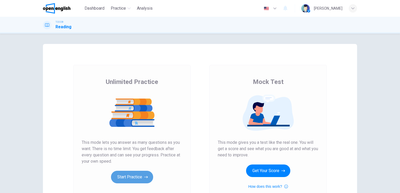
click at [135, 176] on button "Start Practice" at bounding box center [132, 177] width 42 height 13
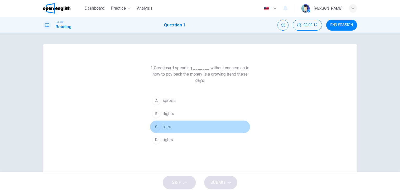
click at [153, 126] on div "C" at bounding box center [156, 127] width 8 height 8
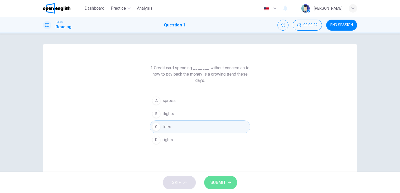
click at [222, 185] on span "SUBMIT" at bounding box center [217, 182] width 15 height 7
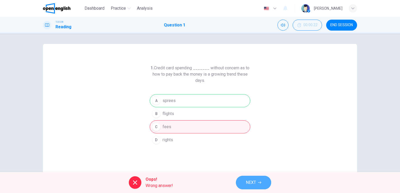
click at [248, 183] on span "NEXT" at bounding box center [251, 182] width 10 height 7
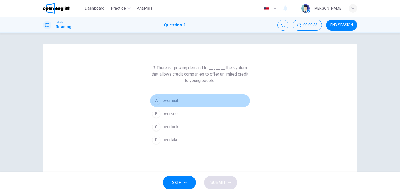
click at [155, 100] on div "A" at bounding box center [156, 101] width 8 height 8
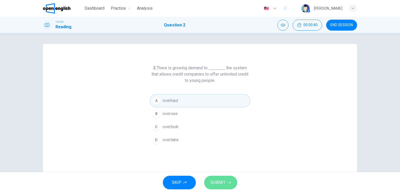
click at [219, 181] on span "SUBMIT" at bounding box center [217, 182] width 15 height 7
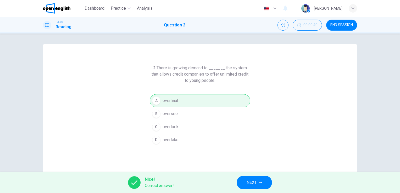
click at [251, 183] on span "NEXT" at bounding box center [252, 182] width 10 height 7
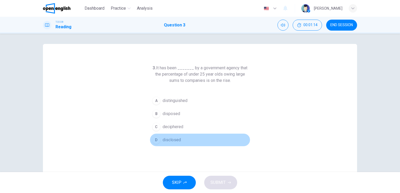
click at [155, 141] on div "D" at bounding box center [156, 140] width 8 height 8
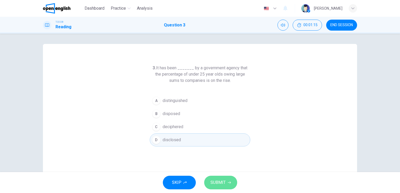
click at [217, 185] on span "SUBMIT" at bounding box center [217, 182] width 15 height 7
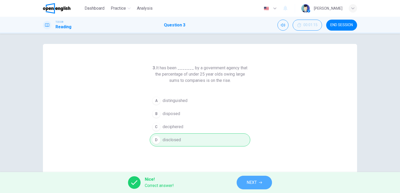
click at [249, 182] on span "NEXT" at bounding box center [252, 182] width 10 height 7
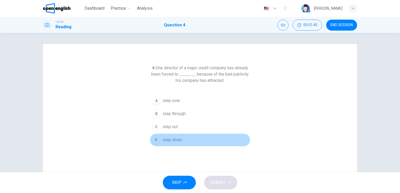
click at [159, 140] on button "D step down" at bounding box center [200, 140] width 101 height 13
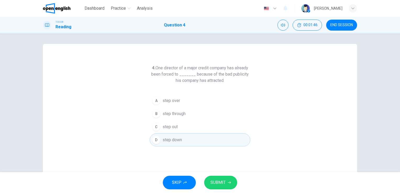
click at [214, 181] on span "SUBMIT" at bounding box center [217, 182] width 15 height 7
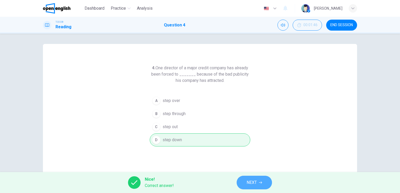
click at [252, 183] on span "NEXT" at bounding box center [252, 182] width 10 height 7
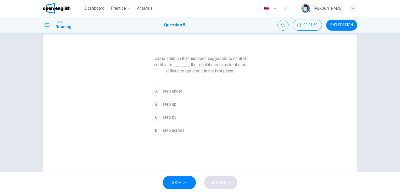
scroll to position [9, 0]
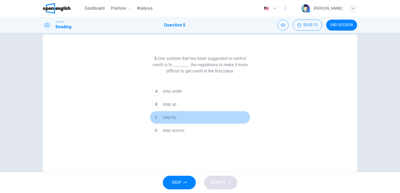
click at [168, 116] on span "step by" at bounding box center [170, 117] width 14 height 6
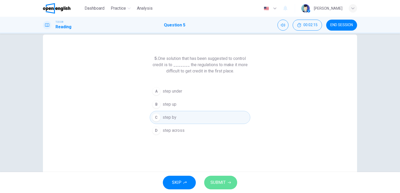
click at [215, 186] on span "SUBMIT" at bounding box center [217, 182] width 15 height 7
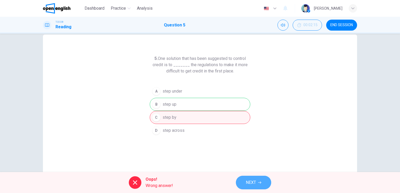
click at [257, 183] on button "NEXT" at bounding box center [253, 183] width 35 height 14
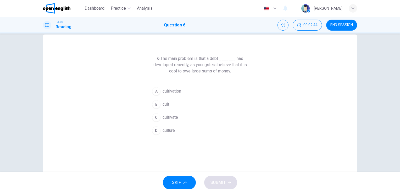
click at [165, 127] on span "culture" at bounding box center [169, 130] width 12 height 6
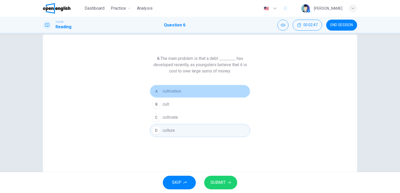
click at [174, 89] on span "cultivation" at bounding box center [172, 91] width 19 height 6
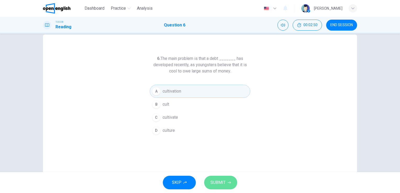
click at [221, 181] on span "SUBMIT" at bounding box center [217, 182] width 15 height 7
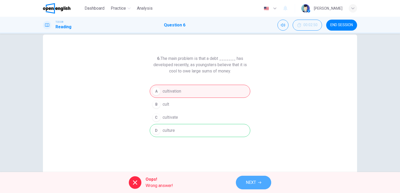
click at [251, 180] on span "NEXT" at bounding box center [251, 182] width 10 height 7
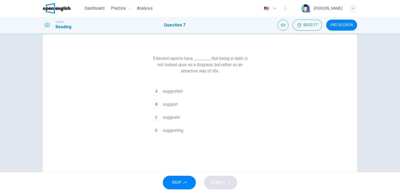
click at [154, 103] on div "B" at bounding box center [156, 104] width 8 height 8
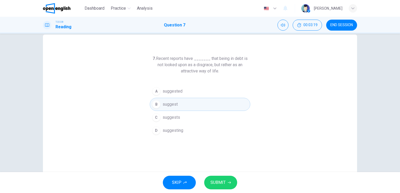
click at [153, 130] on div "D" at bounding box center [156, 130] width 8 height 8
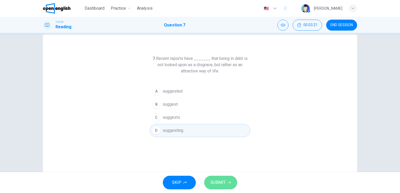
click at [222, 184] on span "SUBMIT" at bounding box center [217, 182] width 15 height 7
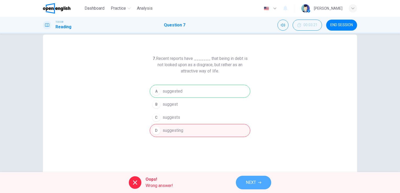
click at [255, 183] on span "NEXT" at bounding box center [251, 182] width 10 height 7
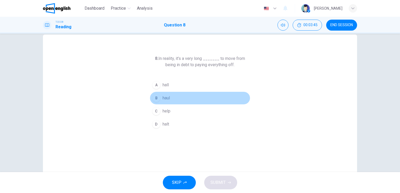
click at [155, 99] on div "B" at bounding box center [156, 98] width 8 height 8
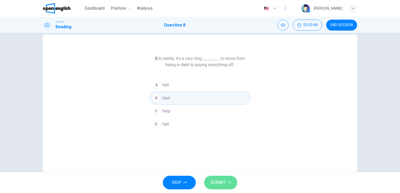
click at [222, 180] on span "SUBMIT" at bounding box center [217, 182] width 15 height 7
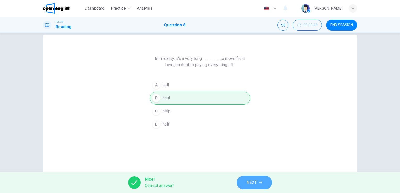
click at [249, 184] on span "NEXT" at bounding box center [252, 182] width 10 height 7
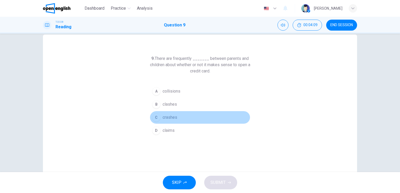
click at [166, 117] on span "crashes" at bounding box center [170, 117] width 15 height 6
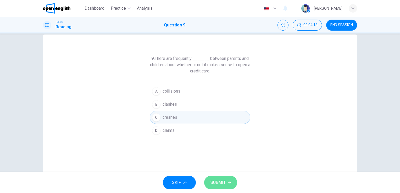
click at [219, 184] on span "SUBMIT" at bounding box center [217, 182] width 15 height 7
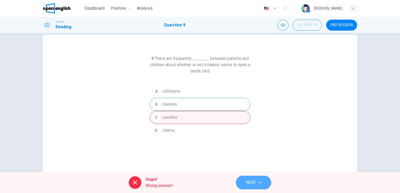
click at [253, 181] on span "NEXT" at bounding box center [251, 182] width 10 height 7
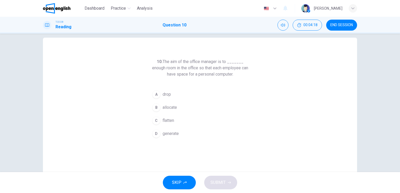
scroll to position [6, 0]
click at [165, 136] on span "generate" at bounding box center [171, 134] width 16 height 6
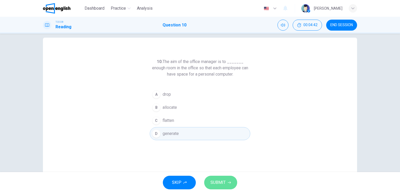
click at [224, 185] on span "SUBMIT" at bounding box center [217, 182] width 15 height 7
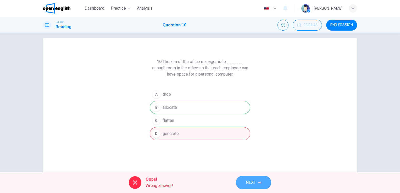
click at [249, 182] on span "NEXT" at bounding box center [251, 182] width 10 height 7
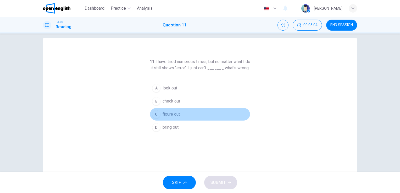
click at [156, 119] on div "C" at bounding box center [156, 114] width 8 height 8
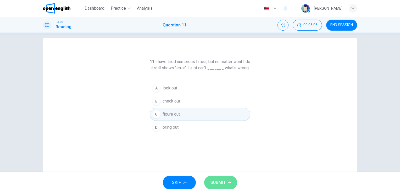
click at [220, 181] on span "SUBMIT" at bounding box center [217, 182] width 15 height 7
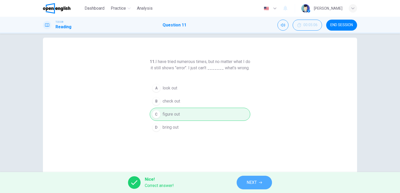
click at [251, 183] on span "NEXT" at bounding box center [252, 182] width 10 height 7
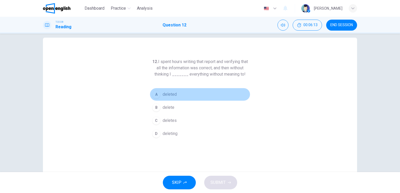
click at [164, 95] on span "deleted" at bounding box center [170, 94] width 14 height 6
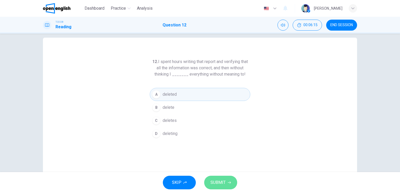
click at [217, 184] on span "SUBMIT" at bounding box center [217, 182] width 15 height 7
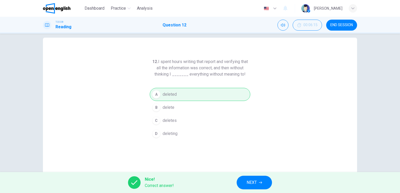
click at [247, 184] on span "NEXT" at bounding box center [252, 182] width 10 height 7
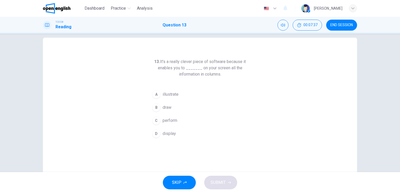
click at [157, 132] on div "D" at bounding box center [156, 134] width 8 height 8
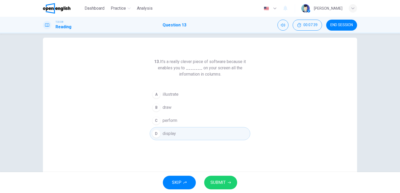
click at [224, 183] on span "SUBMIT" at bounding box center [217, 182] width 15 height 7
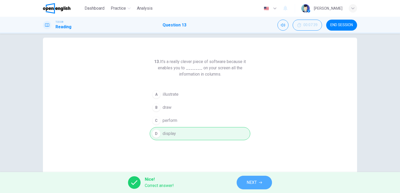
click at [255, 181] on span "NEXT" at bounding box center [252, 182] width 10 height 7
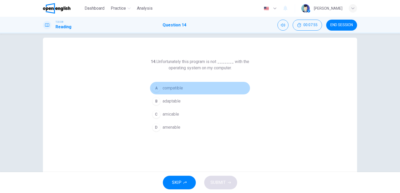
click at [154, 87] on div "A" at bounding box center [156, 88] width 8 height 8
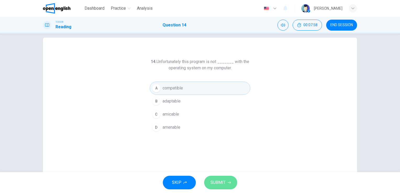
click at [219, 180] on span "SUBMIT" at bounding box center [217, 182] width 15 height 7
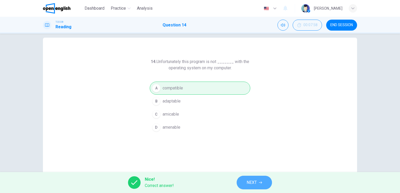
click at [259, 183] on icon "button" at bounding box center [260, 183] width 3 height 2
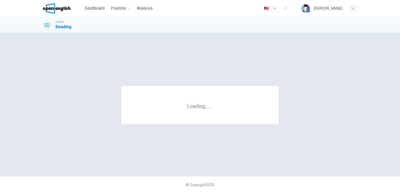
scroll to position [0, 0]
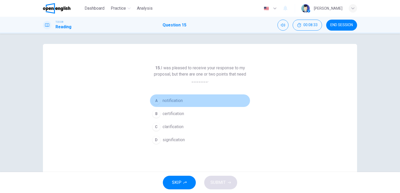
click at [175, 100] on span "notification" at bounding box center [173, 101] width 20 height 6
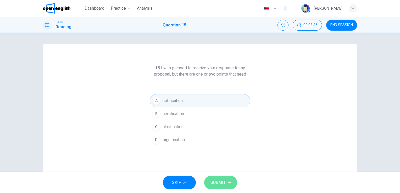
click at [218, 182] on span "SUBMIT" at bounding box center [217, 182] width 15 height 7
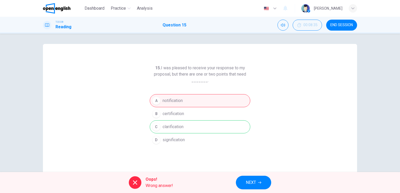
click at [257, 182] on button "NEXT" at bounding box center [253, 183] width 35 height 14
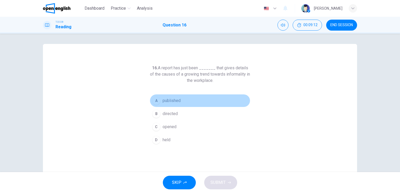
click at [180, 102] on button "A published" at bounding box center [200, 100] width 101 height 13
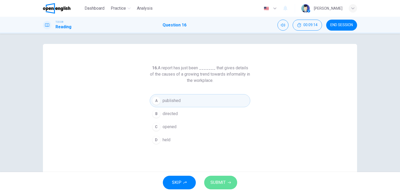
click at [221, 184] on span "SUBMIT" at bounding box center [217, 182] width 15 height 7
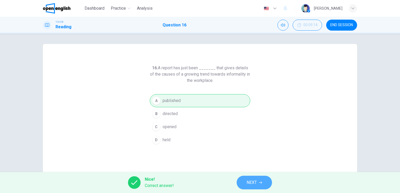
click at [255, 183] on span "NEXT" at bounding box center [252, 182] width 10 height 7
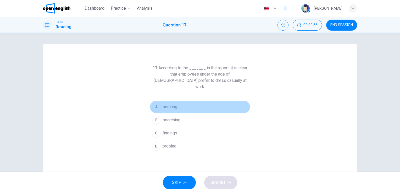
click at [179, 101] on button "A seeking" at bounding box center [200, 107] width 101 height 13
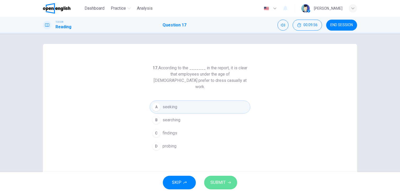
click at [216, 182] on span "SUBMIT" at bounding box center [217, 182] width 15 height 7
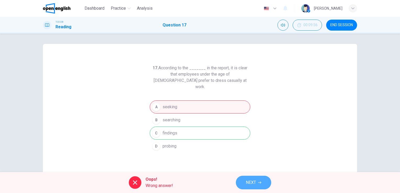
click at [251, 182] on span "NEXT" at bounding box center [251, 182] width 10 height 7
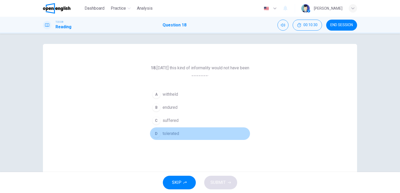
click at [154, 135] on div "D" at bounding box center [156, 134] width 8 height 8
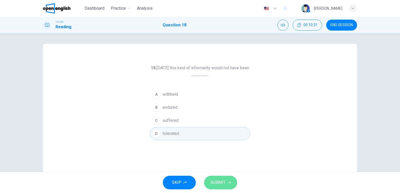
click at [219, 184] on span "SUBMIT" at bounding box center [217, 182] width 15 height 7
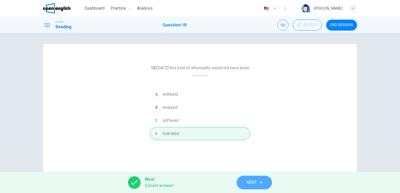
click at [248, 186] on span "NEXT" at bounding box center [252, 182] width 10 height 7
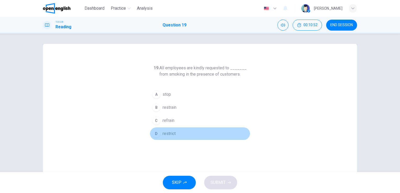
click at [157, 132] on div "D" at bounding box center [156, 134] width 8 height 8
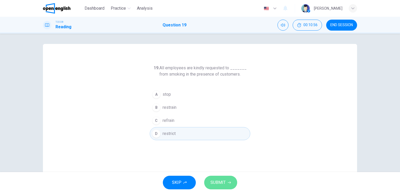
click at [221, 181] on span "SUBMIT" at bounding box center [217, 182] width 15 height 7
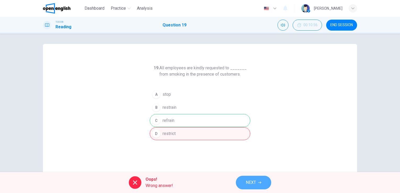
click at [249, 181] on span "NEXT" at bounding box center [251, 182] width 10 height 7
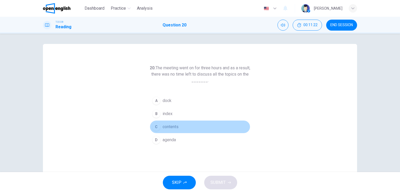
click at [181, 127] on button "C contents" at bounding box center [200, 126] width 101 height 13
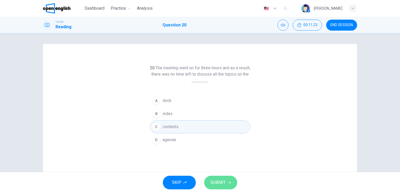
click at [217, 183] on span "SUBMIT" at bounding box center [217, 182] width 15 height 7
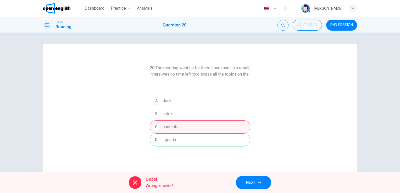
click at [246, 184] on span "NEXT" at bounding box center [251, 182] width 10 height 7
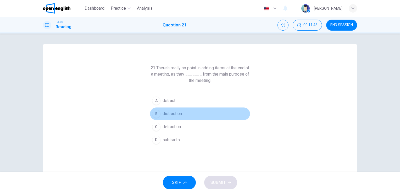
click at [181, 112] on span "distraction" at bounding box center [172, 114] width 19 height 6
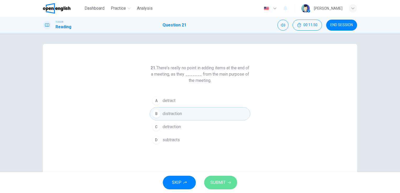
click at [218, 185] on span "SUBMIT" at bounding box center [217, 182] width 15 height 7
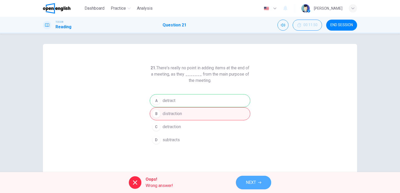
click at [255, 182] on span "NEXT" at bounding box center [251, 182] width 10 height 7
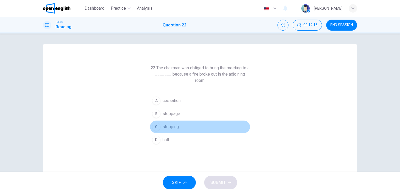
click at [178, 127] on button "C stopping" at bounding box center [200, 126] width 101 height 13
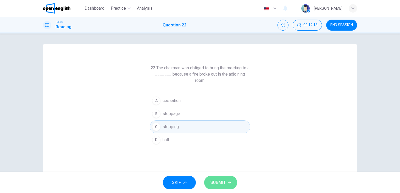
click at [221, 182] on span "SUBMIT" at bounding box center [217, 182] width 15 height 7
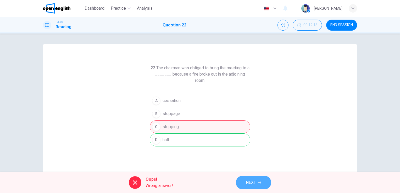
click at [251, 181] on span "NEXT" at bounding box center [251, 182] width 10 height 7
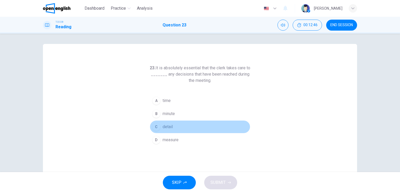
click at [172, 126] on button "C detail" at bounding box center [200, 126] width 101 height 13
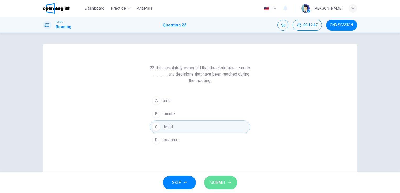
click at [218, 184] on span "SUBMIT" at bounding box center [217, 182] width 15 height 7
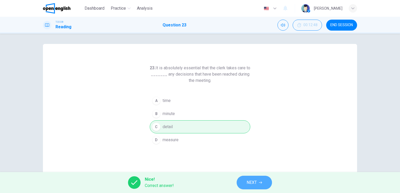
click at [255, 183] on span "NEXT" at bounding box center [252, 182] width 10 height 7
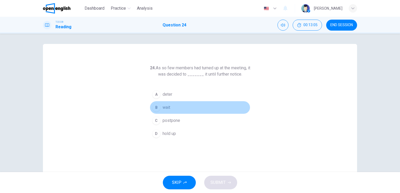
click at [171, 107] on button "B wait" at bounding box center [200, 107] width 101 height 13
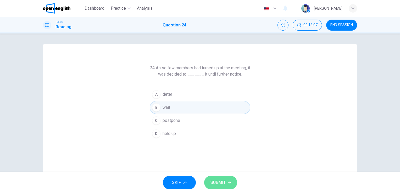
click at [220, 182] on span "SUBMIT" at bounding box center [217, 182] width 15 height 7
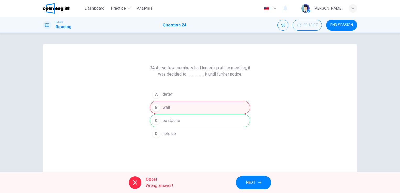
click at [211, 119] on div "A deter B wait C postpone D hold up" at bounding box center [200, 114] width 101 height 52
click at [256, 183] on button "NEXT" at bounding box center [253, 183] width 35 height 14
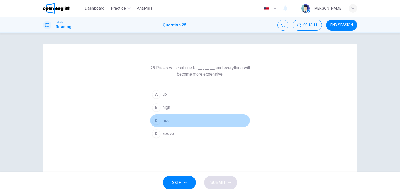
click at [177, 123] on button "C rise" at bounding box center [200, 120] width 101 height 13
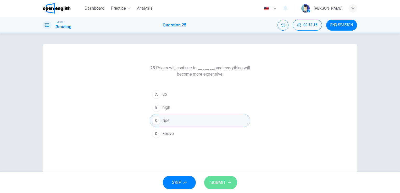
click at [219, 184] on span "SUBMIT" at bounding box center [217, 182] width 15 height 7
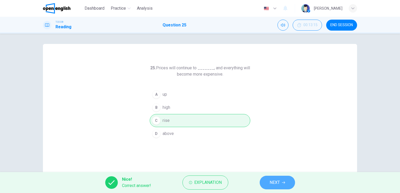
click at [271, 185] on span "NEXT" at bounding box center [275, 182] width 10 height 7
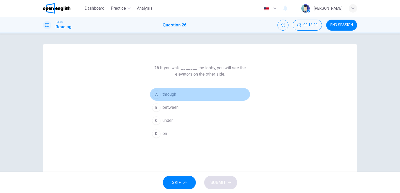
click at [163, 96] on span "through" at bounding box center [170, 94] width 14 height 6
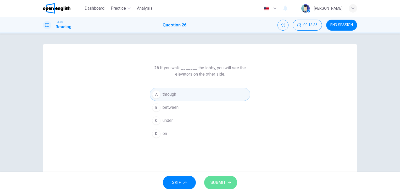
click at [220, 182] on span "SUBMIT" at bounding box center [217, 182] width 15 height 7
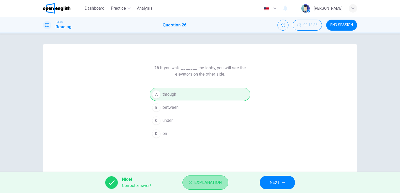
click at [199, 183] on span "Explanation" at bounding box center [207, 182] width 27 height 7
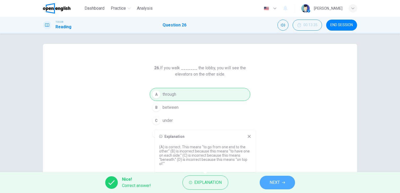
click at [275, 183] on span "NEXT" at bounding box center [275, 182] width 10 height 7
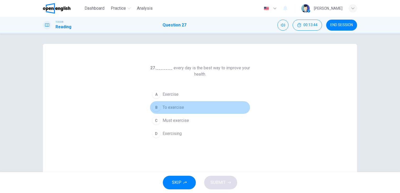
click at [175, 108] on span "To exercise" at bounding box center [173, 107] width 21 height 6
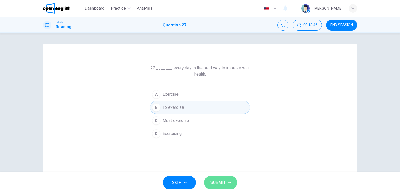
click at [218, 182] on span "SUBMIT" at bounding box center [217, 182] width 15 height 7
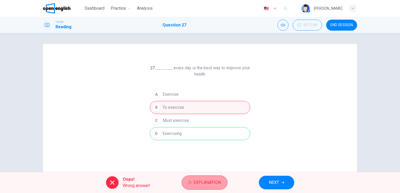
click at [206, 184] on span "Explanation" at bounding box center [206, 182] width 27 height 7
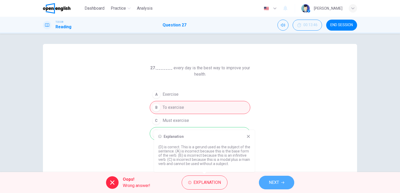
click at [272, 181] on span "NEXT" at bounding box center [274, 182] width 10 height 7
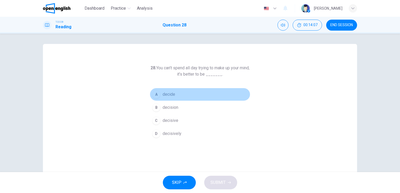
click at [173, 94] on span "decide" at bounding box center [169, 94] width 13 height 6
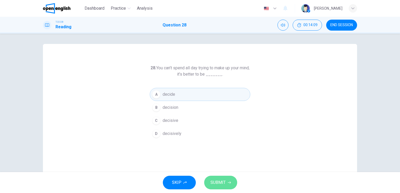
click at [218, 183] on span "SUBMIT" at bounding box center [217, 182] width 15 height 7
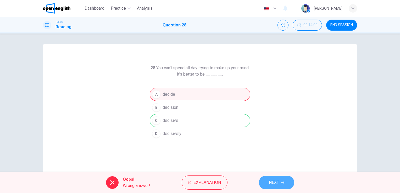
click at [278, 185] on span "NEXT" at bounding box center [274, 182] width 10 height 7
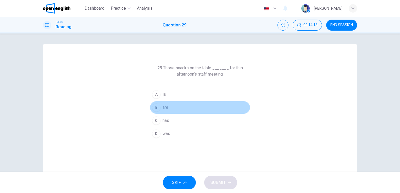
click at [174, 107] on button "B are" at bounding box center [200, 107] width 101 height 13
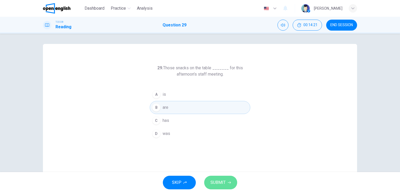
click at [221, 185] on span "SUBMIT" at bounding box center [217, 182] width 15 height 7
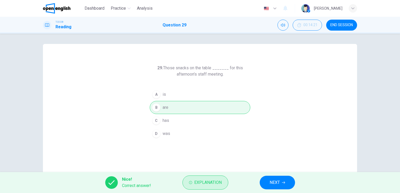
click at [204, 184] on span "Explanation" at bounding box center [207, 182] width 27 height 7
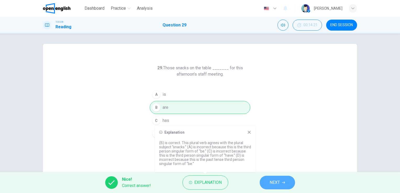
click at [270, 180] on span "NEXT" at bounding box center [275, 182] width 10 height 7
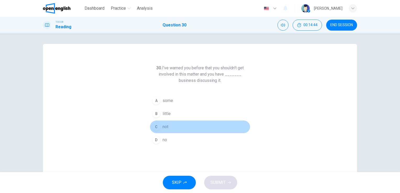
click at [160, 127] on button "C not" at bounding box center [200, 126] width 101 height 13
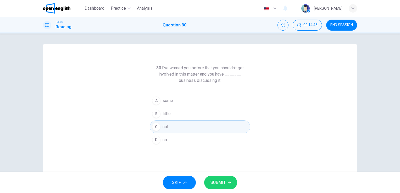
click at [225, 181] on button "SUBMIT" at bounding box center [220, 183] width 33 height 14
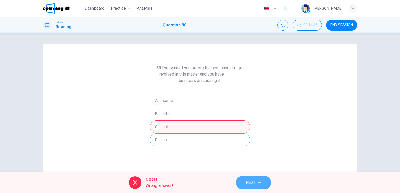
click at [255, 182] on span "NEXT" at bounding box center [251, 182] width 10 height 7
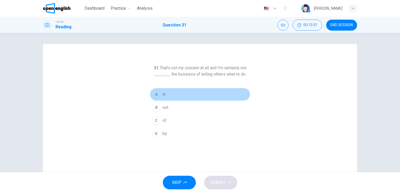
click at [169, 95] on button "A in" at bounding box center [200, 94] width 101 height 13
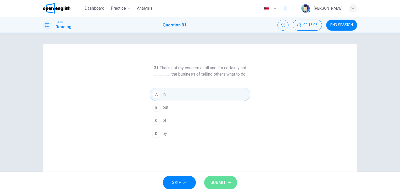
click at [221, 184] on span "SUBMIT" at bounding box center [217, 182] width 15 height 7
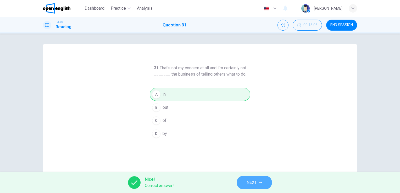
click at [258, 184] on button "NEXT" at bounding box center [254, 183] width 35 height 14
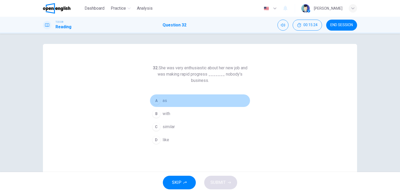
click at [159, 102] on button "A as" at bounding box center [200, 100] width 101 height 13
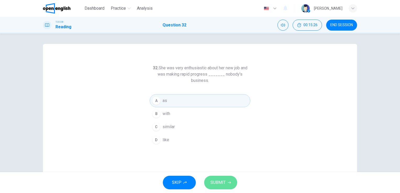
click at [219, 181] on span "SUBMIT" at bounding box center [217, 182] width 15 height 7
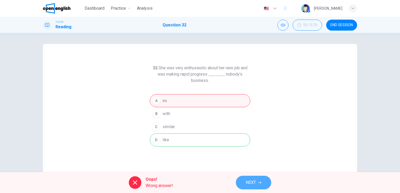
click at [259, 184] on icon "button" at bounding box center [259, 182] width 3 height 3
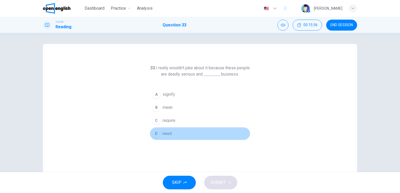
click at [169, 134] on span "need" at bounding box center [167, 134] width 9 height 6
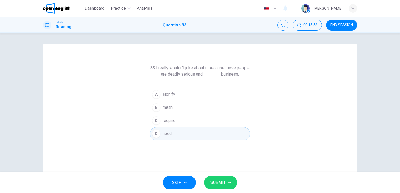
click at [212, 183] on span "SUBMIT" at bounding box center [217, 182] width 15 height 7
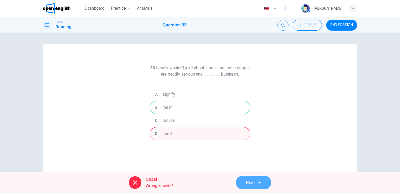
click at [256, 183] on span "NEXT" at bounding box center [251, 182] width 10 height 7
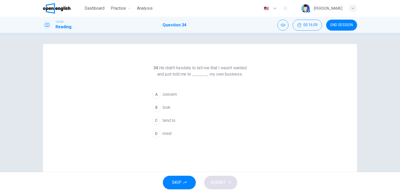
drag, startPoint x: 176, startPoint y: 68, endPoint x: 180, endPoint y: 68, distance: 3.9
click at [180, 68] on h6 "34. He didn't hesitate to tell me that I wasn't wanted and just told me to ____…" at bounding box center [200, 71] width 101 height 13
click at [183, 68] on h6 "34. He didn't hesitate to tell me that I wasn't wanted and just told me to ____…" at bounding box center [200, 71] width 101 height 13
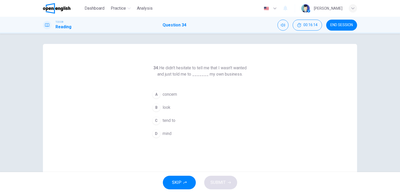
click at [184, 69] on h6 "34. He didn't hesitate to tell me that I wasn't wanted and just told me to ____…" at bounding box center [200, 71] width 101 height 13
drag, startPoint x: 175, startPoint y: 67, endPoint x: 188, endPoint y: 67, distance: 12.6
click at [188, 67] on h6 "34. He didn't hesitate to tell me that I wasn't wanted and just told me to ____…" at bounding box center [200, 71] width 101 height 13
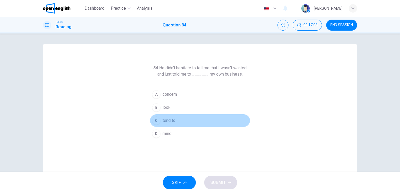
click at [163, 121] on span "tend to" at bounding box center [169, 121] width 13 height 6
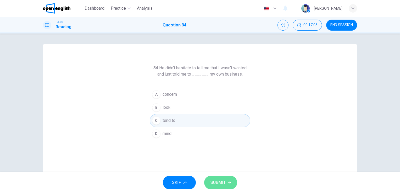
click at [217, 182] on span "SUBMIT" at bounding box center [217, 182] width 15 height 7
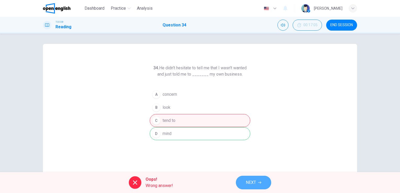
click at [258, 180] on button "NEXT" at bounding box center [253, 183] width 35 height 14
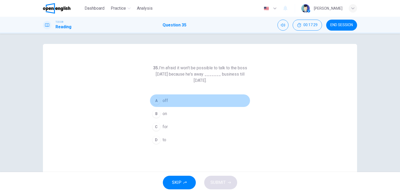
click at [156, 101] on div "A" at bounding box center [156, 101] width 8 height 8
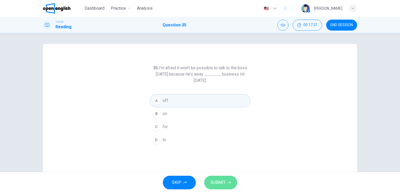
click at [220, 181] on span "SUBMIT" at bounding box center [217, 182] width 15 height 7
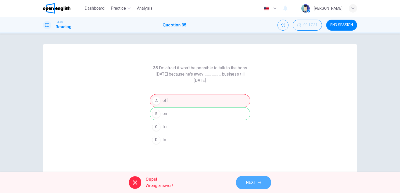
click at [257, 184] on button "NEXT" at bounding box center [253, 183] width 35 height 14
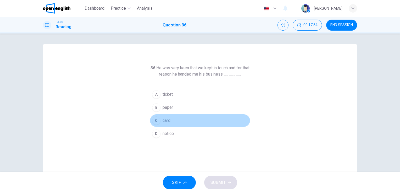
click at [154, 121] on div "C" at bounding box center [156, 120] width 8 height 8
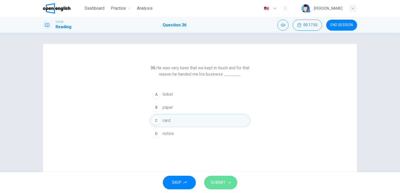
click at [224, 181] on span "SUBMIT" at bounding box center [217, 182] width 15 height 7
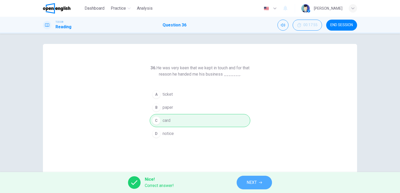
click at [249, 184] on span "NEXT" at bounding box center [252, 182] width 10 height 7
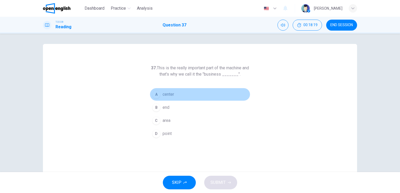
click at [158, 97] on div "A" at bounding box center [156, 94] width 8 height 8
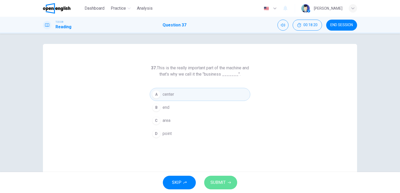
click at [221, 185] on span "SUBMIT" at bounding box center [217, 182] width 15 height 7
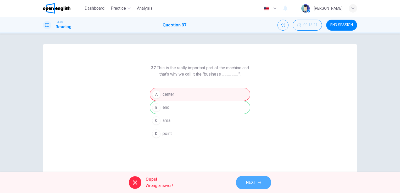
click at [251, 183] on span "NEXT" at bounding box center [251, 182] width 10 height 7
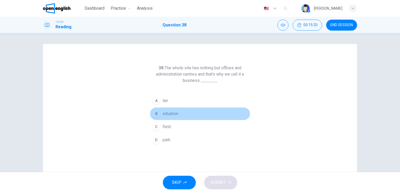
click at [178, 115] on button "B situation" at bounding box center [200, 113] width 101 height 13
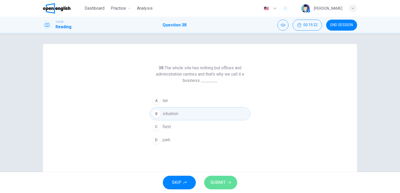
click at [219, 183] on span "SUBMIT" at bounding box center [217, 182] width 15 height 7
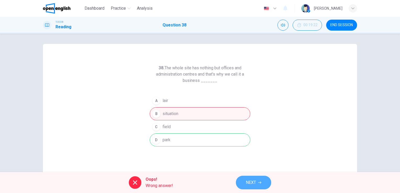
click at [257, 183] on button "NEXT" at bounding box center [253, 183] width 35 height 14
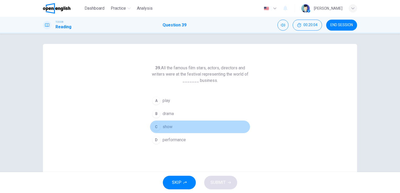
click at [156, 129] on div "C" at bounding box center [156, 127] width 8 height 8
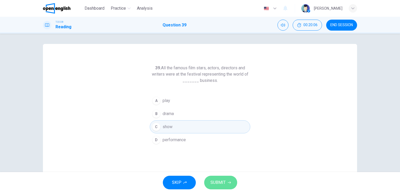
click at [221, 182] on span "SUBMIT" at bounding box center [217, 182] width 15 height 7
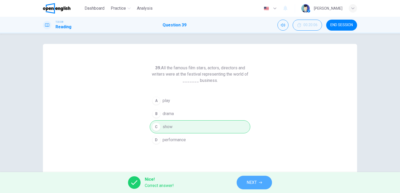
click at [252, 180] on span "NEXT" at bounding box center [252, 182] width 10 height 7
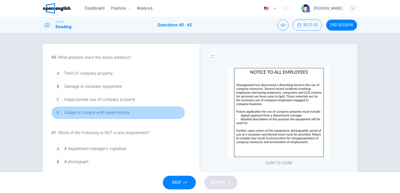
click at [121, 110] on span "Failure to comply with recent trends" at bounding box center [96, 113] width 65 height 6
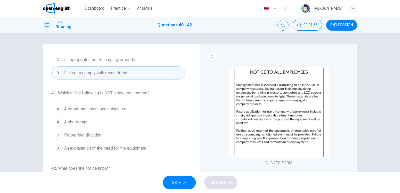
scroll to position [40, 0]
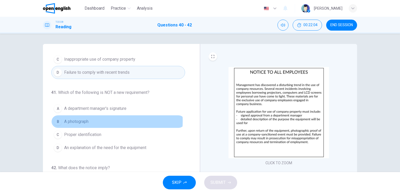
click at [96, 120] on button "B A photograph" at bounding box center [118, 121] width 134 height 13
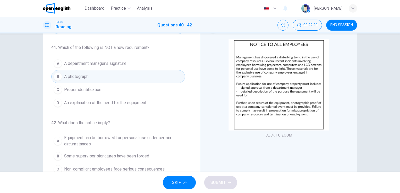
scroll to position [27, 0]
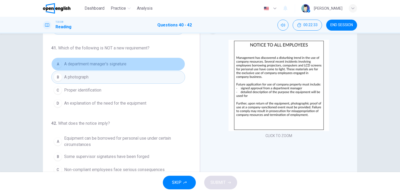
click at [123, 64] on span "A department manager's signature" at bounding box center [95, 64] width 62 height 6
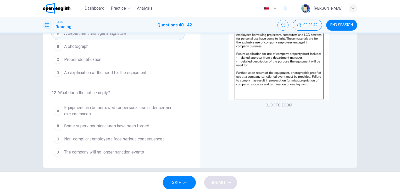
scroll to position [64, 0]
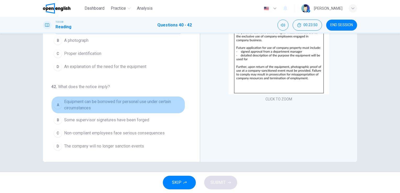
click at [145, 101] on span "Equipment can be borrowed for personal use under certain circumstances" at bounding box center [123, 105] width 119 height 13
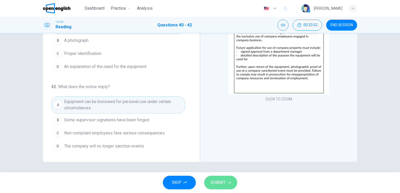
click at [213, 182] on span "SUBMIT" at bounding box center [217, 182] width 15 height 7
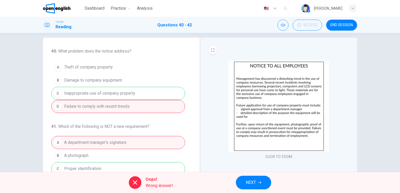
scroll to position [6, 0]
click at [257, 184] on button "NEXT" at bounding box center [253, 183] width 35 height 14
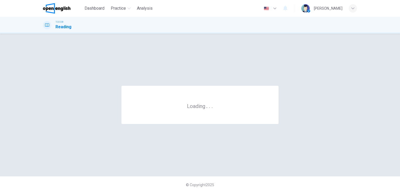
scroll to position [0, 0]
click at [257, 184] on div "© Copyright 2025" at bounding box center [200, 184] width 400 height 17
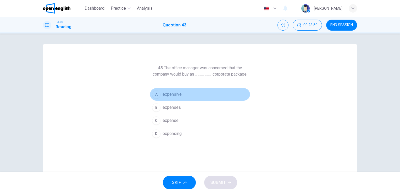
click at [175, 96] on span "expensive" at bounding box center [172, 94] width 19 height 6
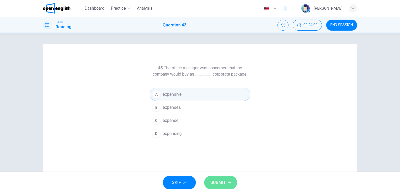
click at [223, 184] on span "SUBMIT" at bounding box center [217, 182] width 15 height 7
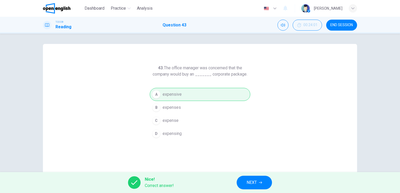
click at [262, 183] on icon "button" at bounding box center [260, 182] width 3 height 3
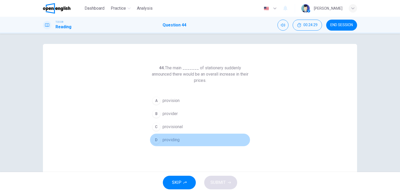
click at [153, 139] on div "D" at bounding box center [156, 140] width 8 height 8
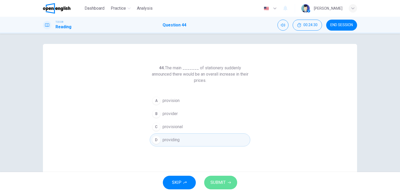
click at [224, 182] on span "SUBMIT" at bounding box center [217, 182] width 15 height 7
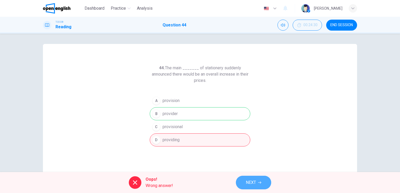
click at [247, 181] on span "NEXT" at bounding box center [251, 182] width 10 height 7
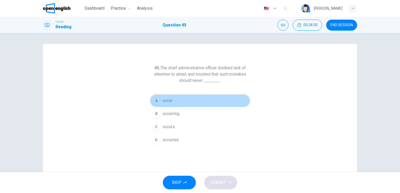
click at [167, 101] on span "occur" at bounding box center [168, 101] width 10 height 6
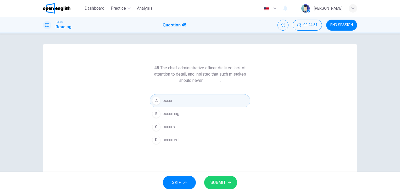
click at [222, 181] on span "SUBMIT" at bounding box center [217, 182] width 15 height 7
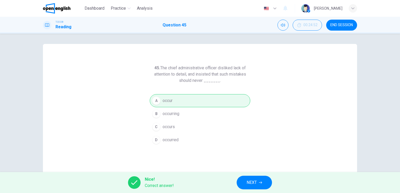
click at [252, 182] on span "NEXT" at bounding box center [252, 182] width 10 height 7
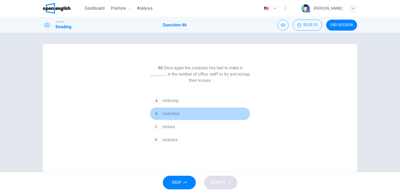
click at [168, 114] on span "reduction" at bounding box center [171, 114] width 17 height 6
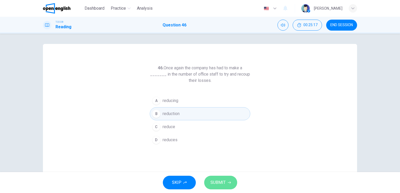
click at [214, 182] on span "SUBMIT" at bounding box center [217, 182] width 15 height 7
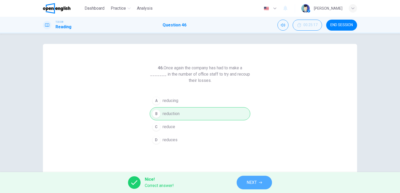
click at [254, 183] on span "NEXT" at bounding box center [252, 182] width 10 height 7
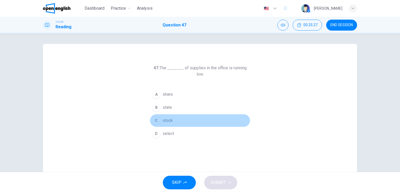
click at [154, 116] on div "C" at bounding box center [156, 120] width 8 height 8
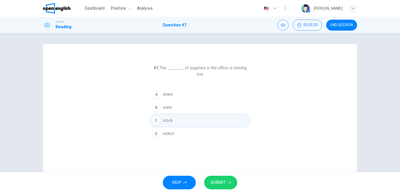
click at [221, 184] on span "SUBMIT" at bounding box center [217, 182] width 15 height 7
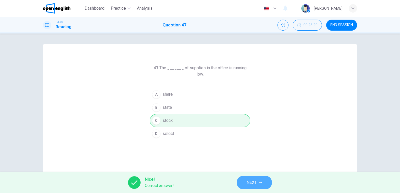
click at [247, 183] on span "NEXT" at bounding box center [252, 182] width 10 height 7
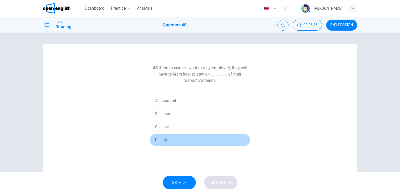
click at [154, 140] on div "D" at bounding box center [156, 140] width 8 height 8
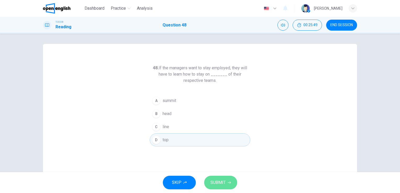
click at [220, 181] on span "SUBMIT" at bounding box center [217, 182] width 15 height 7
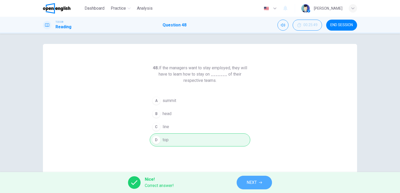
click at [251, 180] on span "NEXT" at bounding box center [252, 182] width 10 height 7
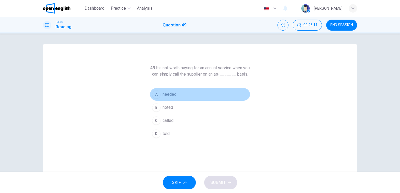
click at [165, 98] on span "needed" at bounding box center [170, 94] width 14 height 6
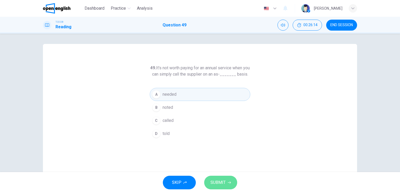
click at [220, 185] on span "SUBMIT" at bounding box center [217, 182] width 15 height 7
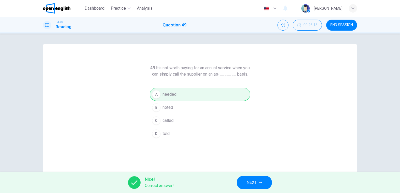
drag, startPoint x: 220, startPoint y: 185, endPoint x: 256, endPoint y: 183, distance: 36.2
click at [256, 183] on div "Nice! Correct answer! NEXT" at bounding box center [200, 182] width 400 height 21
click at [256, 183] on span "NEXT" at bounding box center [252, 182] width 10 height 7
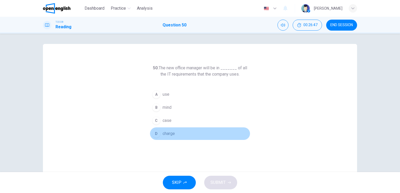
click at [155, 133] on div "D" at bounding box center [156, 134] width 8 height 8
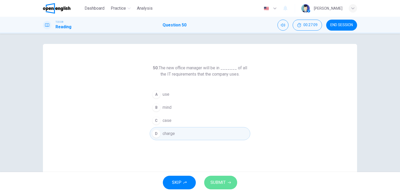
click at [214, 183] on span "SUBMIT" at bounding box center [217, 182] width 15 height 7
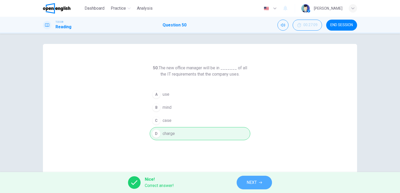
click at [249, 182] on span "NEXT" at bounding box center [252, 182] width 10 height 7
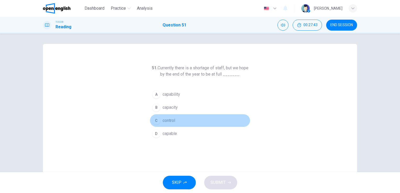
click at [157, 121] on div "C" at bounding box center [156, 120] width 8 height 8
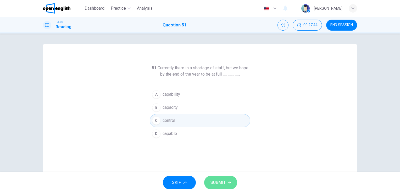
click at [220, 182] on span "SUBMIT" at bounding box center [217, 182] width 15 height 7
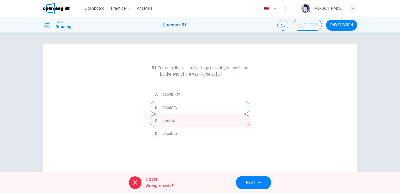
click at [202, 112] on div "A capability B capacity C control D capable" at bounding box center [200, 114] width 101 height 52
click at [251, 185] on span "NEXT" at bounding box center [251, 182] width 10 height 7
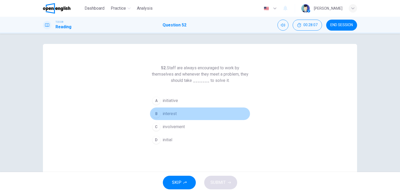
click at [165, 111] on span "interest" at bounding box center [170, 114] width 14 height 6
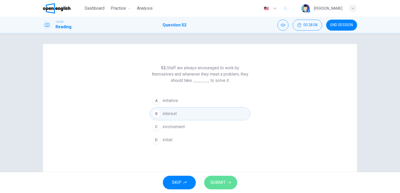
click at [220, 181] on span "SUBMIT" at bounding box center [217, 182] width 15 height 7
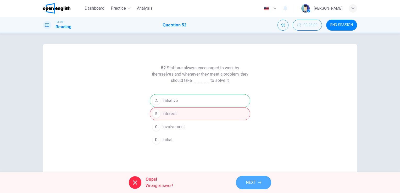
click at [245, 184] on button "NEXT" at bounding box center [253, 183] width 35 height 14
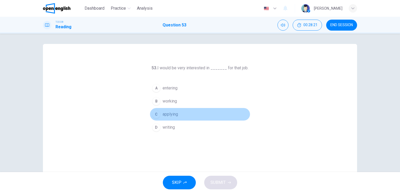
click at [174, 118] on button "C applying" at bounding box center [200, 114] width 101 height 13
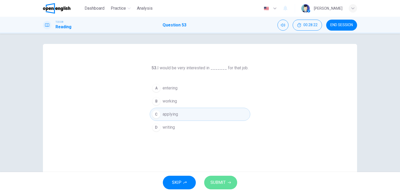
click at [217, 182] on span "SUBMIT" at bounding box center [217, 182] width 15 height 7
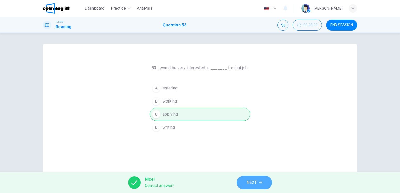
click at [252, 183] on span "NEXT" at bounding box center [252, 182] width 10 height 7
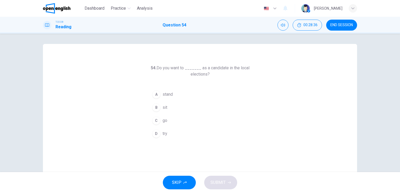
click at [168, 134] on button "D try" at bounding box center [200, 133] width 101 height 13
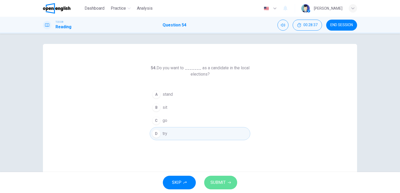
click at [225, 183] on span "SUBMIT" at bounding box center [217, 182] width 15 height 7
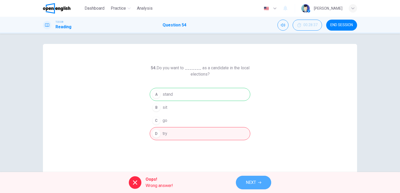
click at [251, 184] on span "NEXT" at bounding box center [251, 182] width 10 height 7
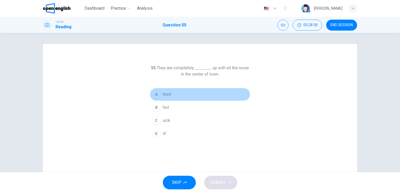
click at [154, 95] on div "A" at bounding box center [156, 94] width 8 height 8
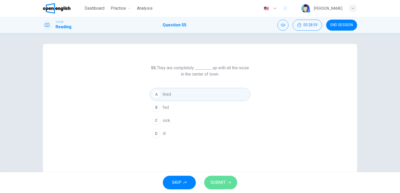
click at [227, 181] on button "SUBMIT" at bounding box center [220, 183] width 33 height 14
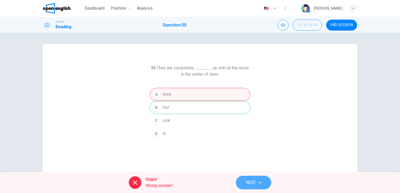
click at [249, 182] on span "NEXT" at bounding box center [251, 182] width 10 height 7
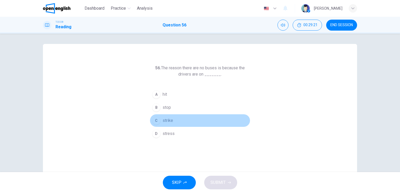
click at [159, 124] on button "C strike" at bounding box center [200, 120] width 101 height 13
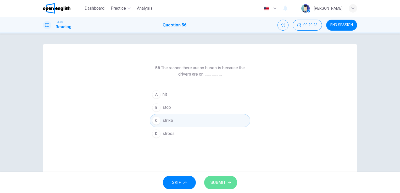
click at [219, 182] on span "SUBMIT" at bounding box center [217, 182] width 15 height 7
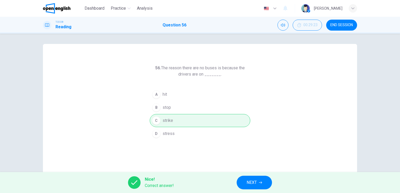
click at [251, 183] on span "NEXT" at bounding box center [252, 182] width 10 height 7
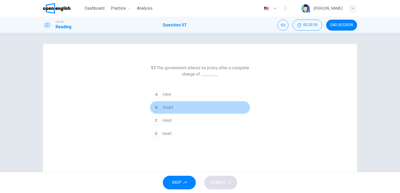
click at [180, 109] on button "B doubt" at bounding box center [200, 107] width 101 height 13
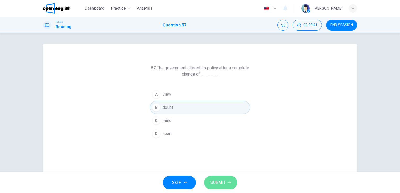
click at [221, 183] on span "SUBMIT" at bounding box center [217, 182] width 15 height 7
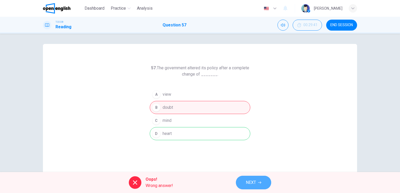
click at [255, 182] on span "NEXT" at bounding box center [251, 182] width 10 height 7
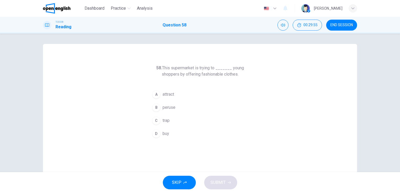
click at [169, 123] on button "C trap" at bounding box center [200, 120] width 101 height 13
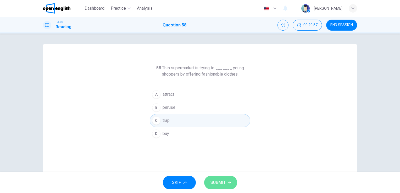
click at [216, 186] on span "SUBMIT" at bounding box center [217, 182] width 15 height 7
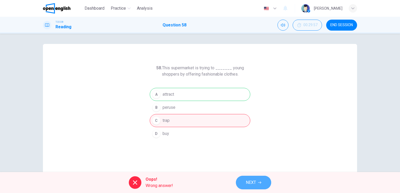
click at [257, 184] on button "NEXT" at bounding box center [253, 183] width 35 height 14
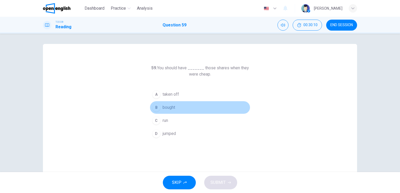
click at [179, 104] on button "B bought" at bounding box center [200, 107] width 101 height 13
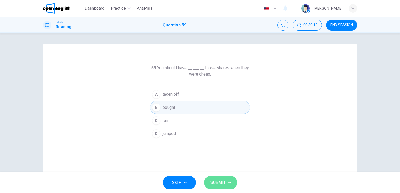
click at [218, 181] on span "SUBMIT" at bounding box center [217, 182] width 15 height 7
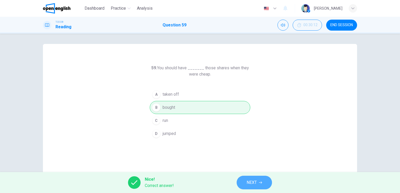
click at [252, 184] on span "NEXT" at bounding box center [252, 182] width 10 height 7
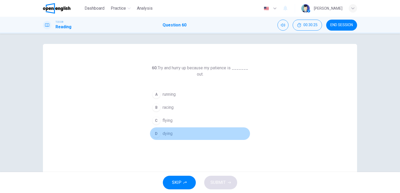
click at [165, 135] on span "dying" at bounding box center [168, 134] width 10 height 6
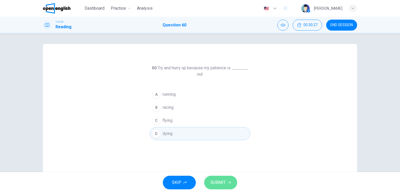
click at [214, 184] on span "SUBMIT" at bounding box center [217, 182] width 15 height 7
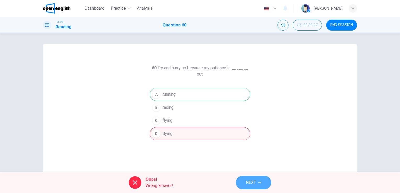
click at [258, 182] on button "NEXT" at bounding box center [253, 183] width 35 height 14
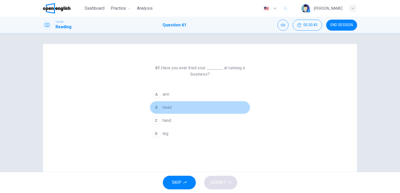
click at [172, 105] on button "B head" at bounding box center [200, 107] width 101 height 13
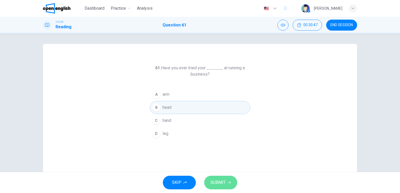
click at [219, 182] on span "SUBMIT" at bounding box center [217, 182] width 15 height 7
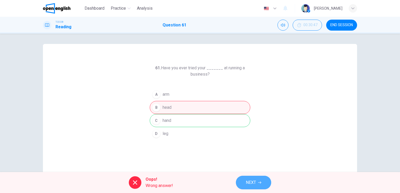
click at [256, 182] on span "NEXT" at bounding box center [251, 182] width 10 height 7
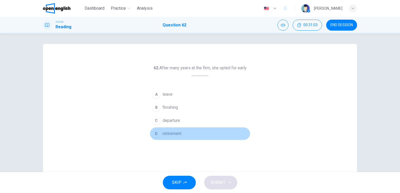
click at [157, 134] on div "D" at bounding box center [156, 134] width 8 height 8
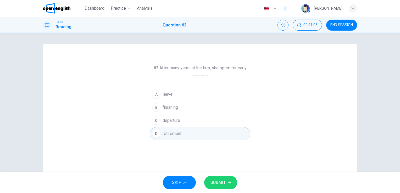
click at [218, 181] on span "SUBMIT" at bounding box center [217, 182] width 15 height 7
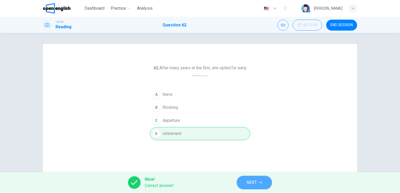
click at [253, 183] on span "NEXT" at bounding box center [252, 182] width 10 height 7
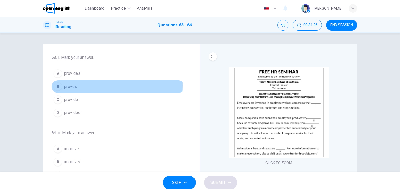
click at [57, 85] on div "B" at bounding box center [58, 86] width 8 height 8
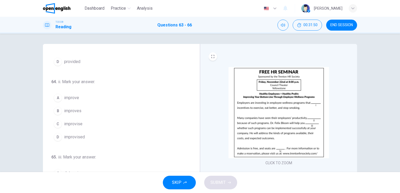
scroll to position [51, 0]
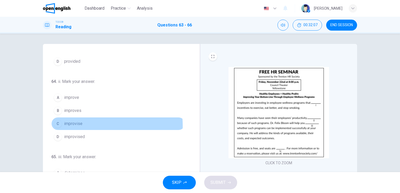
click at [79, 125] on span "improvise" at bounding box center [73, 124] width 18 height 6
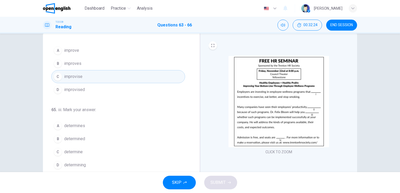
scroll to position [88, 0]
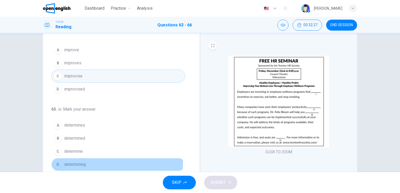
click at [90, 161] on button "D determining" at bounding box center [118, 164] width 134 height 13
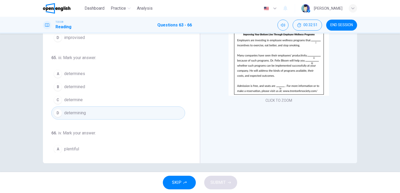
scroll to position [64, 0]
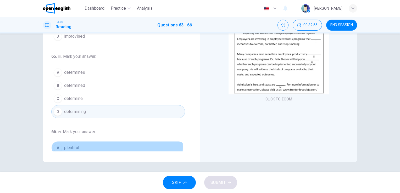
click at [56, 145] on div "A" at bounding box center [58, 148] width 8 height 8
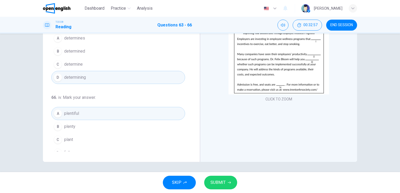
scroll to position [128, 0]
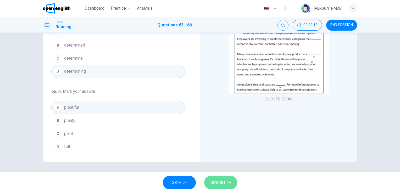
click at [220, 180] on span "SUBMIT" at bounding box center [217, 182] width 15 height 7
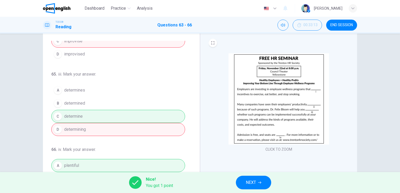
scroll to position [121, 0]
click at [255, 183] on span "NEXT" at bounding box center [251, 182] width 10 height 7
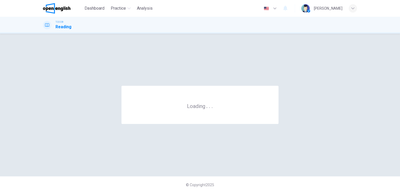
scroll to position [0, 0]
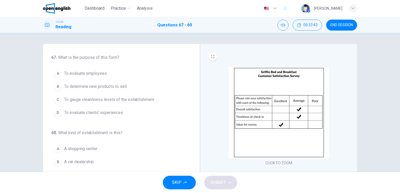
click at [106, 99] on span "To gauge cleanliness levels of the establishment" at bounding box center [109, 100] width 90 height 6
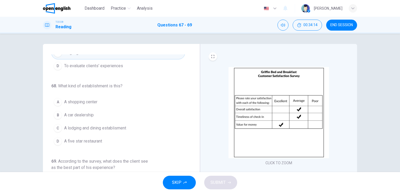
scroll to position [47, 0]
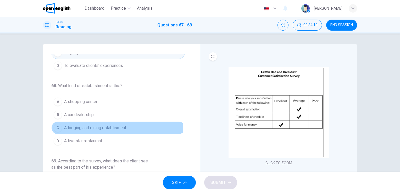
click at [112, 131] on button "C A lodging and dining establisment" at bounding box center [118, 127] width 134 height 13
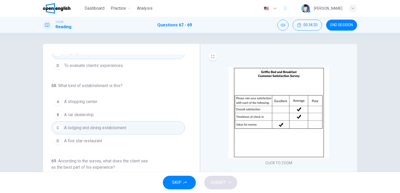
scroll to position [0, 0]
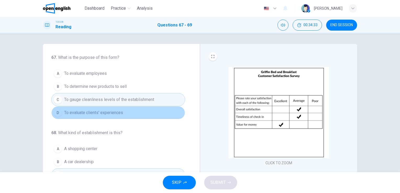
click at [130, 115] on button "D To evaluate clients' experiences" at bounding box center [118, 112] width 134 height 13
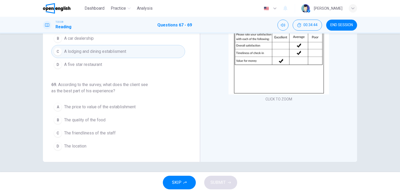
scroll to position [64, 0]
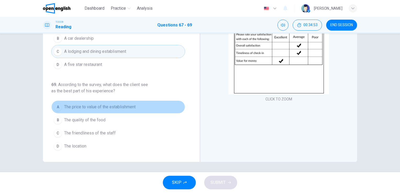
click at [125, 105] on span "The price to value of the establishment" at bounding box center [99, 107] width 71 height 6
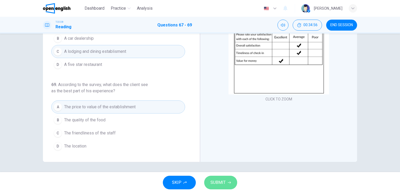
click at [218, 178] on button "SUBMIT" at bounding box center [220, 183] width 33 height 14
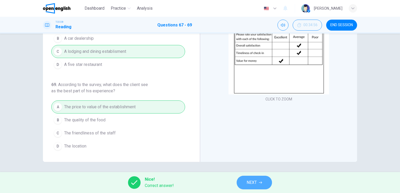
click at [255, 186] on span "NEXT" at bounding box center [252, 182] width 10 height 7
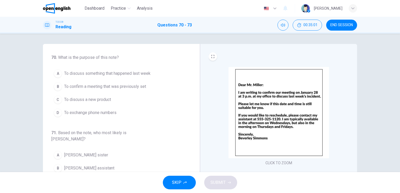
scroll to position [0, 0]
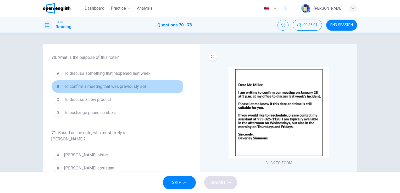
click at [115, 86] on span "To confirm a meeting that was previously set" at bounding box center [105, 87] width 82 height 6
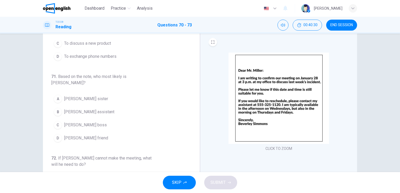
scroll to position [42, 0]
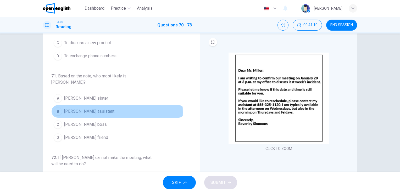
click at [58, 107] on div "B" at bounding box center [58, 111] width 8 height 8
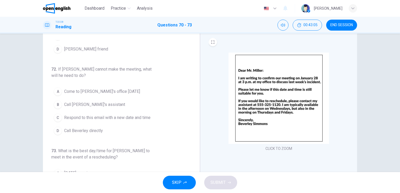
scroll to position [131, 0]
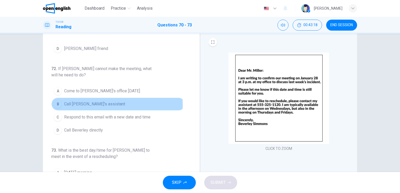
click at [87, 101] on span "Call [PERSON_NAME]'s assistant" at bounding box center [94, 104] width 61 height 6
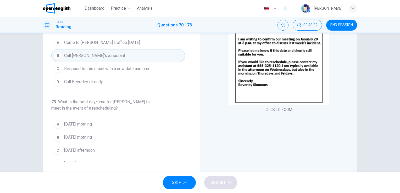
scroll to position [64, 0]
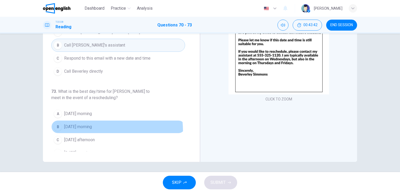
click at [87, 123] on button "B [DATE] morning" at bounding box center [118, 126] width 134 height 13
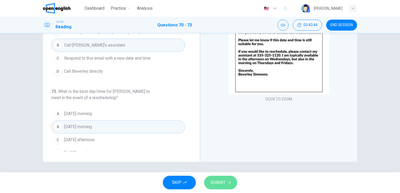
click at [221, 183] on span "SUBMIT" at bounding box center [217, 182] width 15 height 7
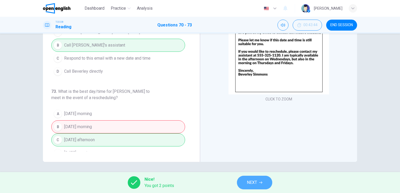
click at [257, 184] on span "NEXT" at bounding box center [252, 182] width 10 height 7
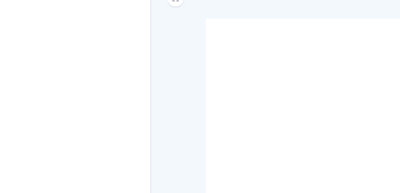
scroll to position [10, 0]
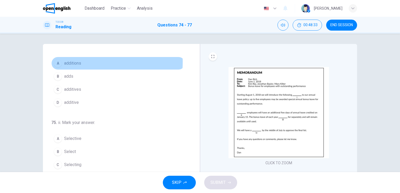
click at [65, 62] on span "additions" at bounding box center [72, 63] width 17 height 6
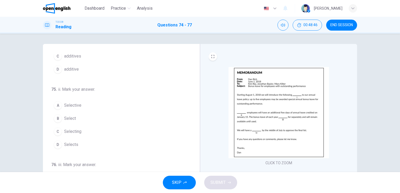
scroll to position [44, 0]
